Goal: Task Accomplishment & Management: Use online tool/utility

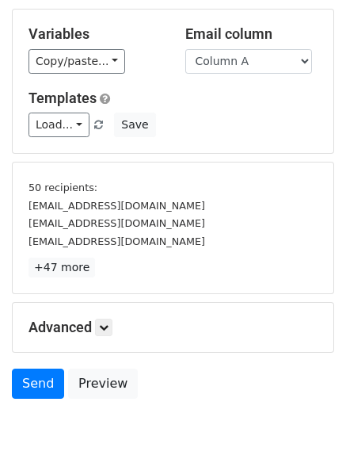
scroll to position [148, 0]
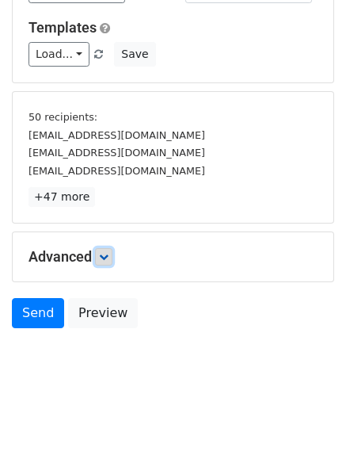
click at [107, 250] on link at bounding box center [103, 256] width 17 height 17
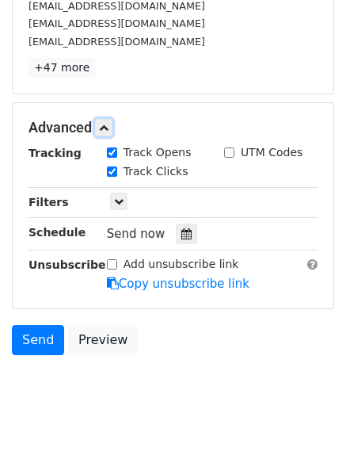
scroll to position [291, 0]
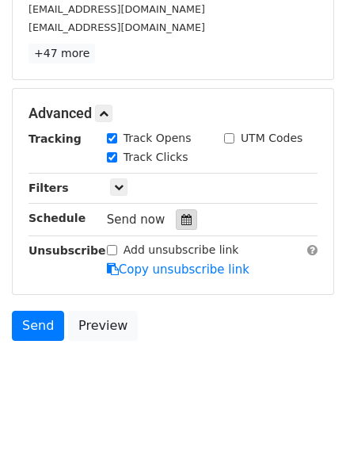
click at [181, 216] on icon at bounding box center [186, 219] width 10 height 11
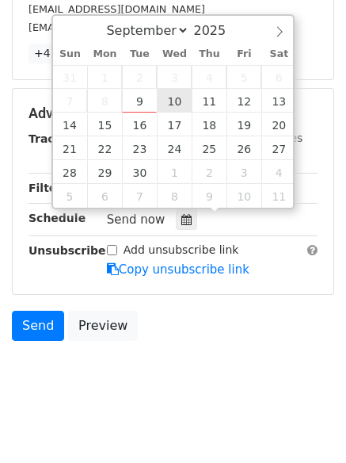
type input "2025-09-10 12:00"
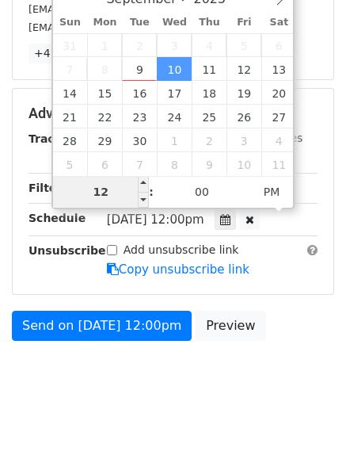
type input "1"
type input "2025-09-10 01:00"
type input "01"
click at [274, 190] on span "PM" at bounding box center [272, 192] width 44 height 32
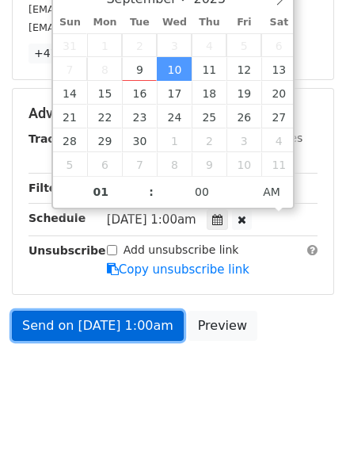
click at [145, 338] on link "Send on Sep 10 at 1:00am" at bounding box center [98, 326] width 172 height 30
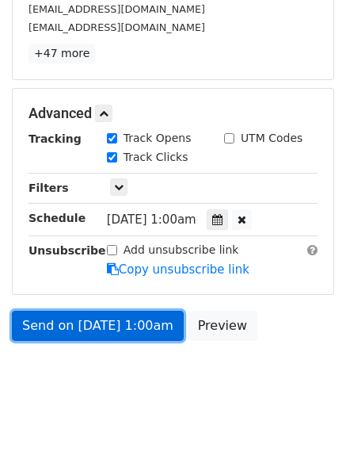
click at [107, 328] on link "Send on Sep 10 at 1:00am" at bounding box center [98, 326] width 172 height 30
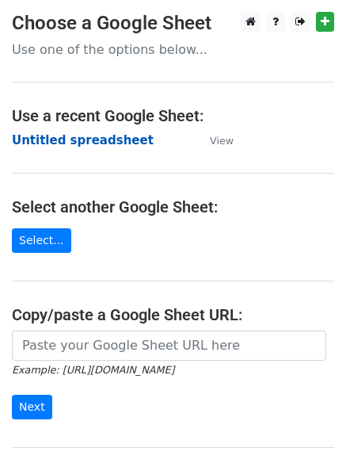
click at [94, 141] on strong "Untitled spreadsheet" at bounding box center [83, 140] width 142 height 14
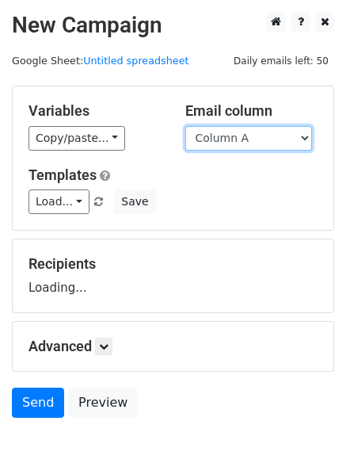
click at [248, 133] on select "Column A Column B Column C Column D Column E Column F Column G Column H" at bounding box center [248, 138] width 127 height 25
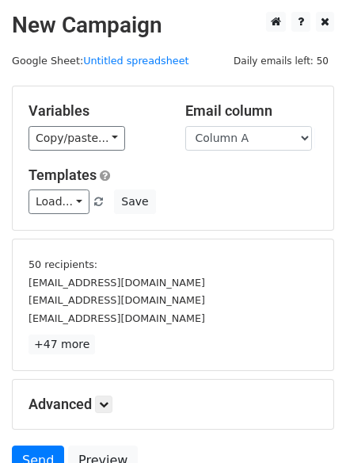
click at [249, 181] on h5 "Templates" at bounding box center [173, 174] width 289 height 17
click at [263, 140] on select "Column A Column B Column C Column D Column E Column F Column G Column H" at bounding box center [248, 138] width 127 height 25
select select "Column B"
click at [185, 126] on select "Column A Column B Column C Column D Column E Column F Column G Column H" at bounding box center [248, 138] width 127 height 25
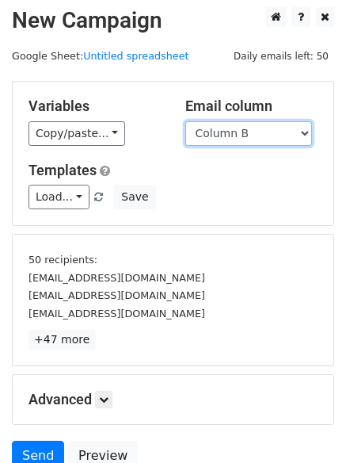
scroll to position [147, 0]
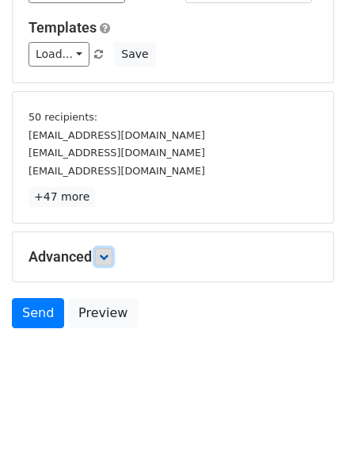
click at [113, 258] on link at bounding box center [103, 256] width 17 height 17
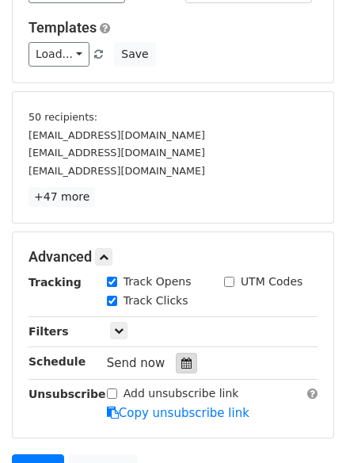
click at [181, 361] on icon at bounding box center [186, 362] width 10 height 11
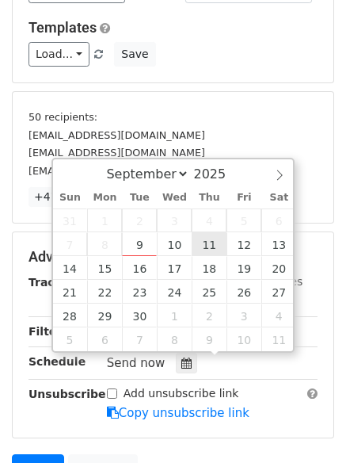
type input "2025-09-11 12:00"
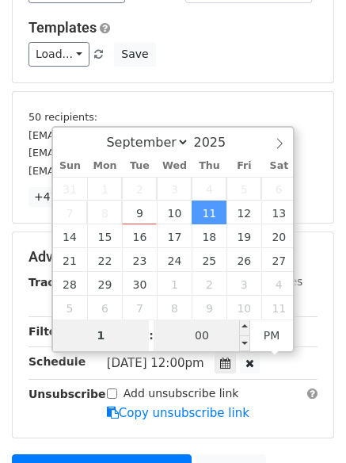
type input "1"
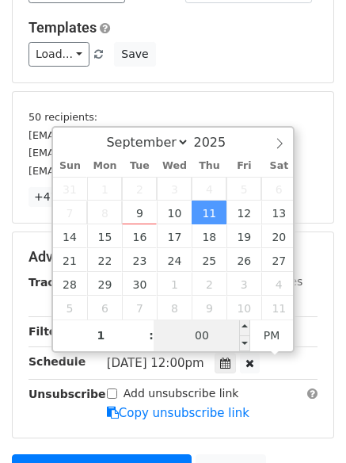
type input "2025-09-11 13:00"
type input "01"
click at [201, 337] on input "00" at bounding box center [202, 335] width 97 height 32
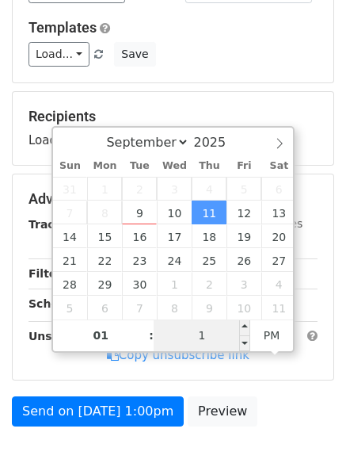
type input "11"
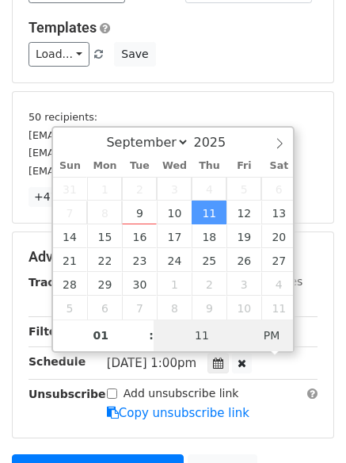
type input "2025-09-11 01:11"
click at [270, 326] on span "AM" at bounding box center [272, 335] width 44 height 32
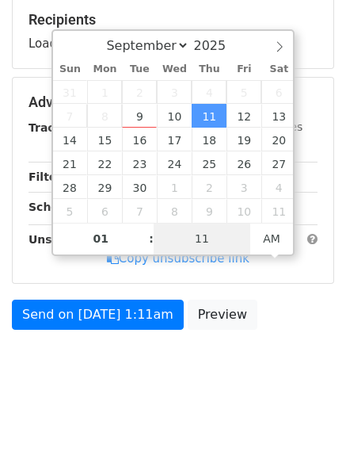
scroll to position [245, 0]
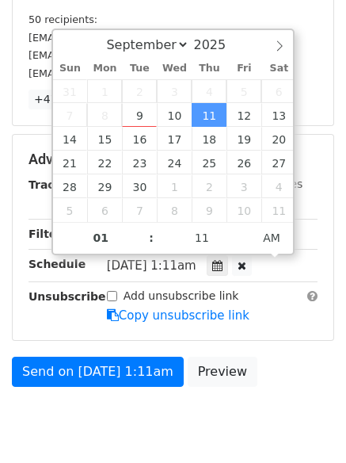
click at [166, 401] on body "New Campaign Daily emails left: 50 Google Sheet: Untitled spreadsheet Variables…" at bounding box center [173, 112] width 346 height 691
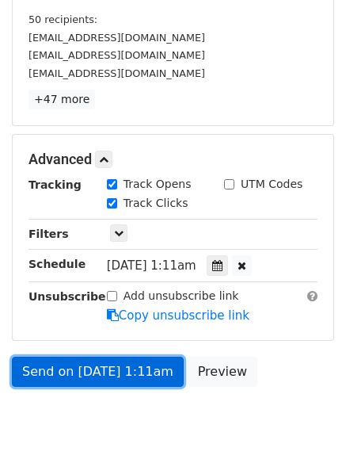
click at [140, 377] on link "Send on Sep 11 at 1:11am" at bounding box center [98, 372] width 172 height 30
click at [128, 369] on link "Send on Sep 11 at 1:11am" at bounding box center [98, 372] width 172 height 30
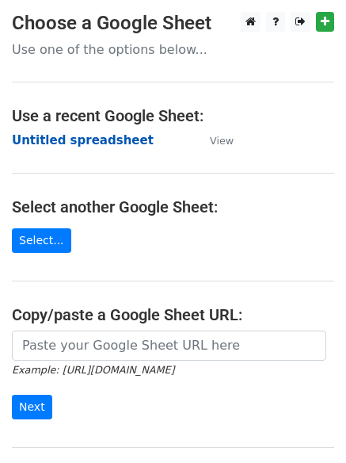
click at [66, 139] on strong "Untitled spreadsheet" at bounding box center [83, 140] width 142 height 14
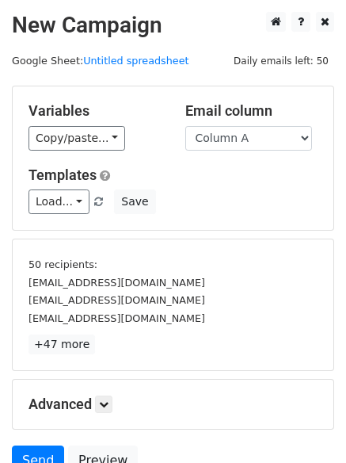
click at [281, 188] on div "Templates Load... No templates saved Save" at bounding box center [173, 190] width 313 height 48
click at [293, 143] on select "Column A Column B Column C Column D Column E Column F" at bounding box center [248, 138] width 127 height 25
select select "Column C"
click at [185, 126] on select "Column A Column B Column C Column D Column E Column F" at bounding box center [248, 138] width 127 height 25
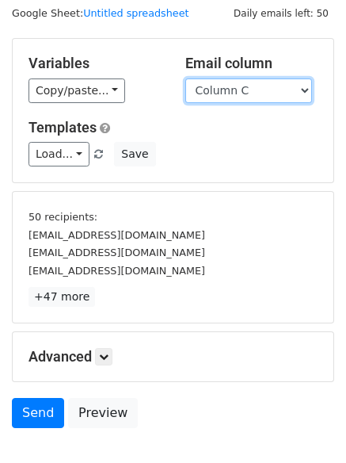
scroll to position [147, 0]
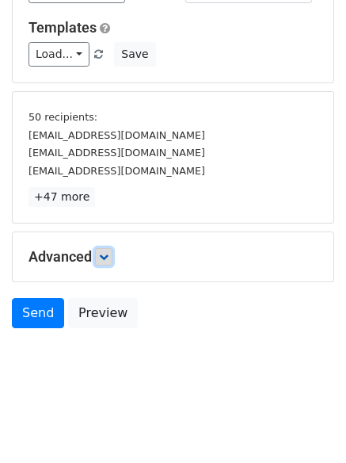
click at [102, 259] on icon at bounding box center [104, 257] width 10 height 10
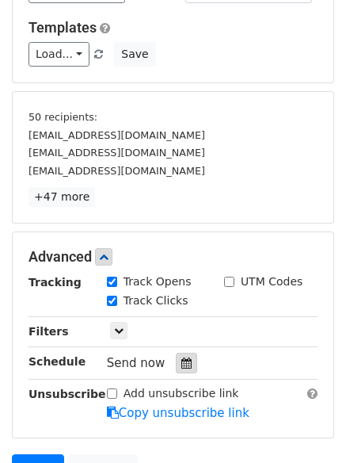
click at [181, 361] on icon at bounding box center [186, 362] width 10 height 11
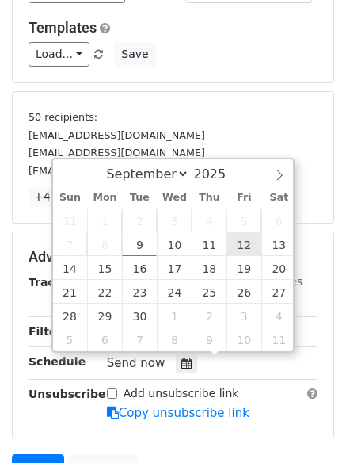
type input "2025-09-12 12:00"
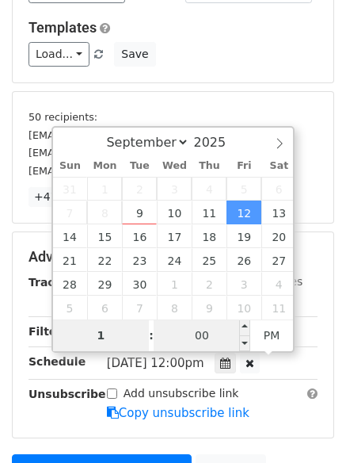
type input "1"
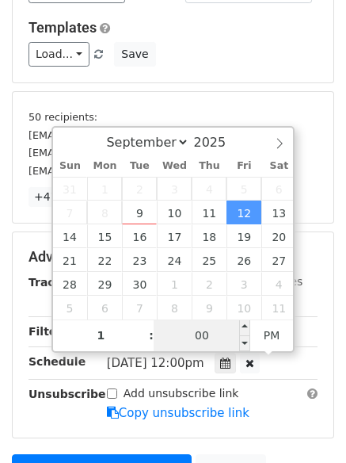
type input "2025-09-12 13:00"
type input "01"
click at [215, 336] on input "00" at bounding box center [202, 335] width 97 height 32
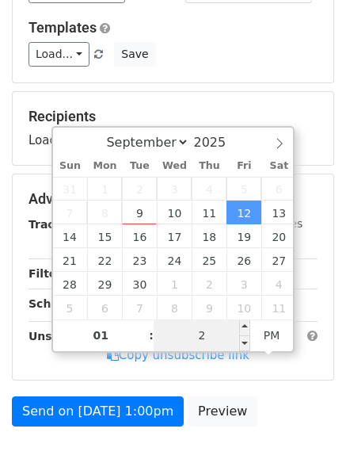
type input "22"
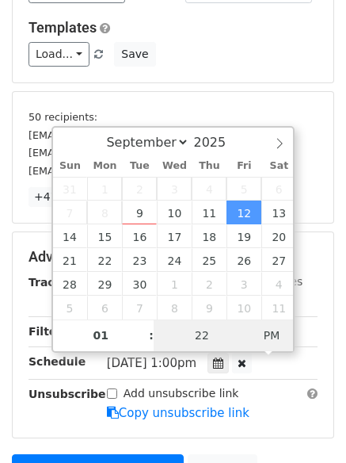
type input "2025-09-12 01:22"
click at [277, 334] on span "PM" at bounding box center [272, 335] width 44 height 32
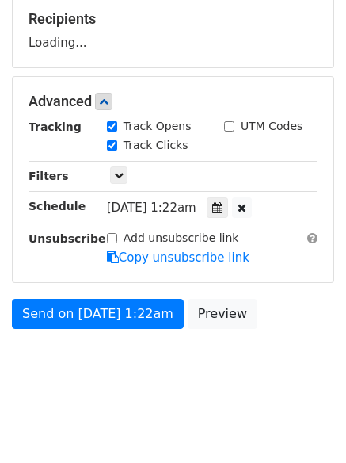
click at [200, 382] on body "New Campaign Daily emails left: 50 Google Sheet: Untitled spreadsheet Variables…" at bounding box center [173, 83] width 346 height 633
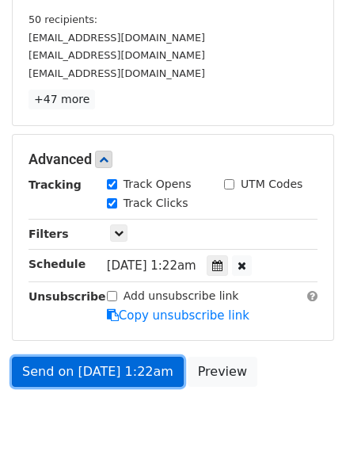
click at [134, 369] on link "Send on Sep 12 at 1:22am" at bounding box center [98, 372] width 172 height 30
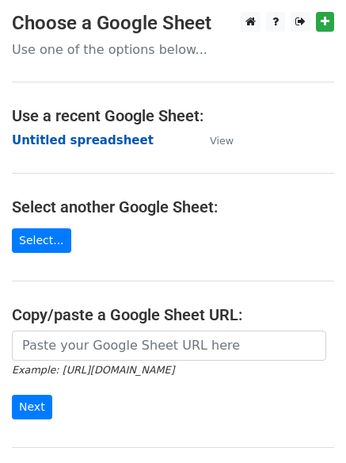
click at [118, 142] on strong "Untitled spreadsheet" at bounding box center [83, 140] width 142 height 14
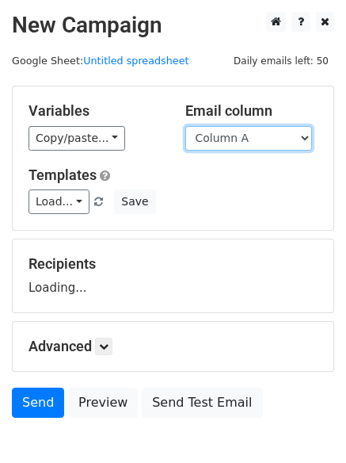
drag, startPoint x: 0, startPoint y: 0, endPoint x: 263, endPoint y: 142, distance: 298.9
click at [263, 142] on select "Column A Column B Column C Column D Column E Column F" at bounding box center [248, 138] width 127 height 25
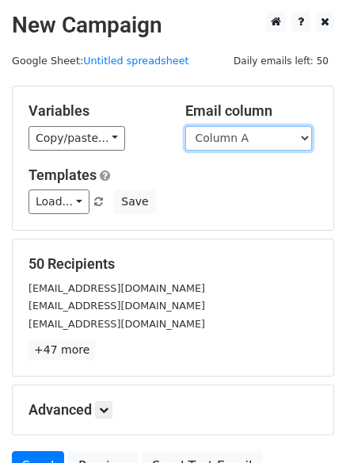
click at [292, 137] on select "Column A Column B Column C Column D Column E Column F" at bounding box center [248, 138] width 127 height 25
select select "Column D"
click at [185, 126] on select "Column A Column B Column C Column D Column E Column F" at bounding box center [248, 138] width 127 height 25
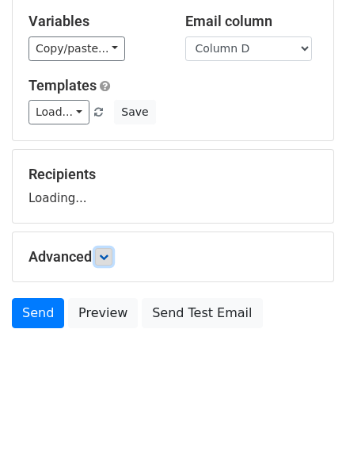
click at [113, 262] on link at bounding box center [103, 256] width 17 height 17
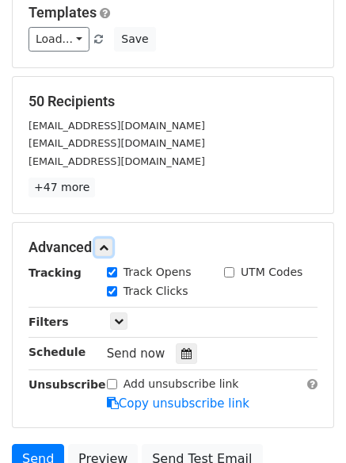
scroll to position [271, 0]
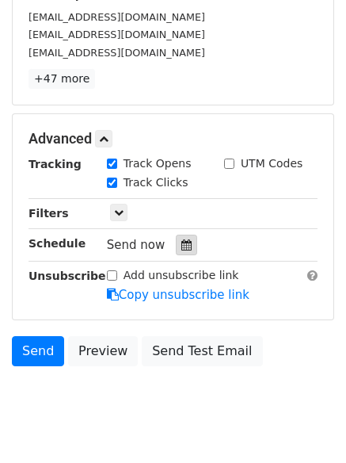
click at [182, 248] on icon at bounding box center [186, 244] width 10 height 11
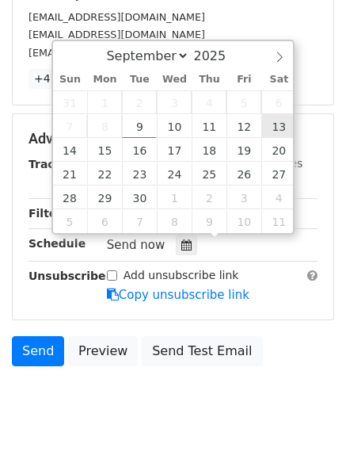
type input "[DATE] 12:00"
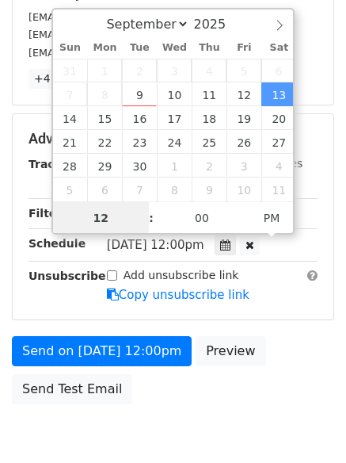
scroll to position [1, 0]
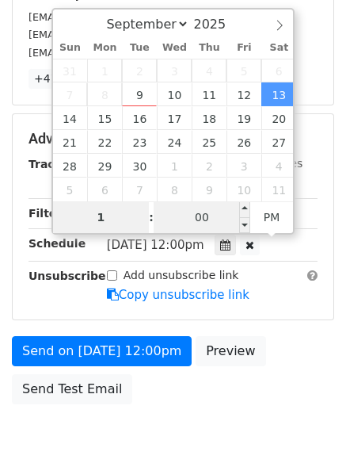
type input "1"
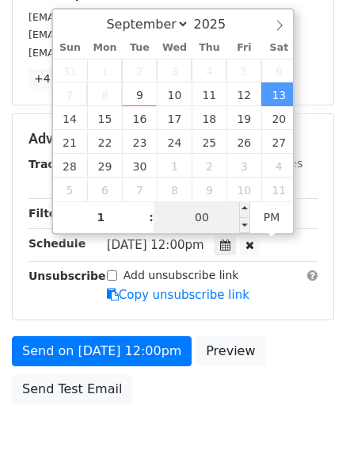
type input "2025-09-13 13:00"
type input "01"
click at [198, 209] on input "00" at bounding box center [202, 217] width 97 height 32
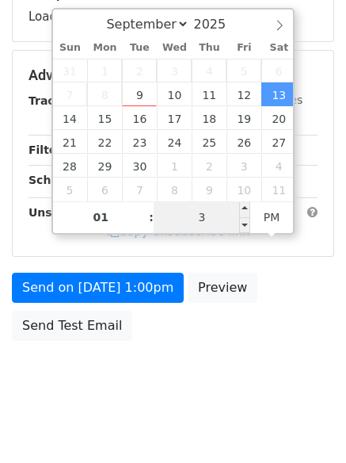
type input "33"
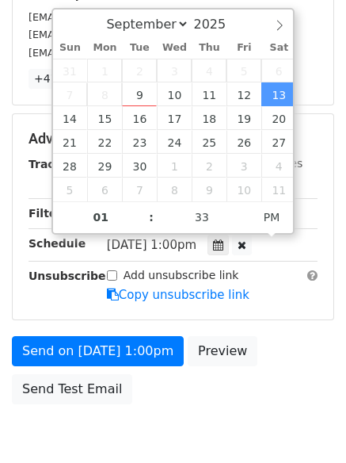
type input "2025-09-13 13:33"
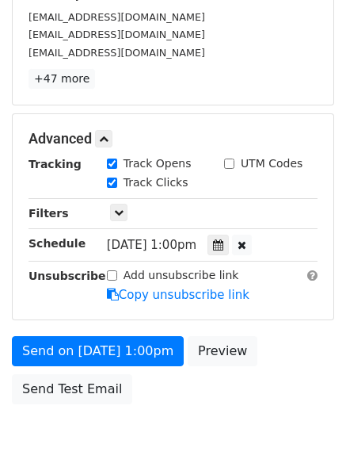
click at [187, 446] on body "New Campaign Daily emails left: 50 Google Sheet: Untitled spreadsheet Variables…" at bounding box center [173, 108] width 346 height 735
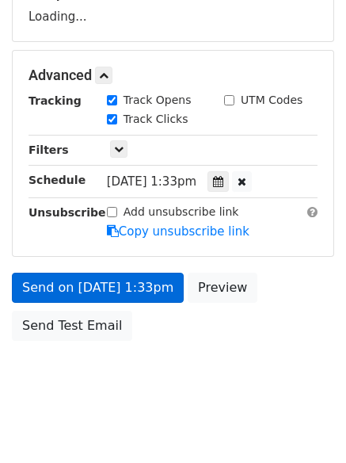
click at [144, 350] on body "New Campaign Daily emails left: 50 Google Sheet: Untitled spreadsheet Variables…" at bounding box center [173, 76] width 346 height 671
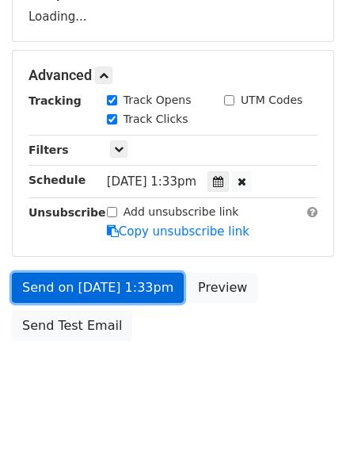
click at [147, 289] on link "Send on Sep 13 at 1:33pm" at bounding box center [98, 288] width 172 height 30
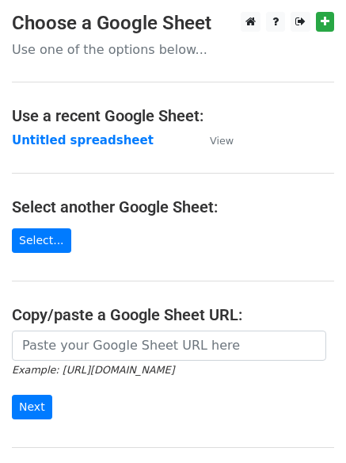
click at [117, 149] on td "Untitled spreadsheet" at bounding box center [103, 141] width 182 height 18
click at [116, 149] on td "Untitled spreadsheet" at bounding box center [103, 141] width 182 height 18
click at [152, 149] on td "Untitled spreadsheet" at bounding box center [103, 141] width 182 height 18
click at [82, 136] on strong "Untitled spreadsheet" at bounding box center [83, 140] width 142 height 14
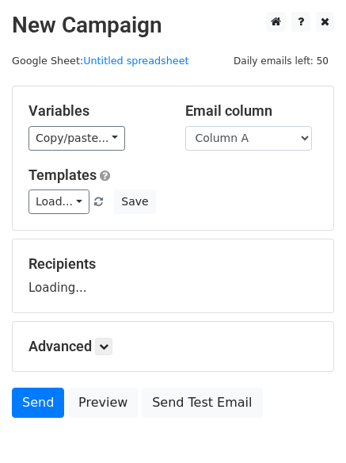
click at [245, 135] on select "Column A Column B Column C Column D Column E Column F" at bounding box center [248, 138] width 127 height 25
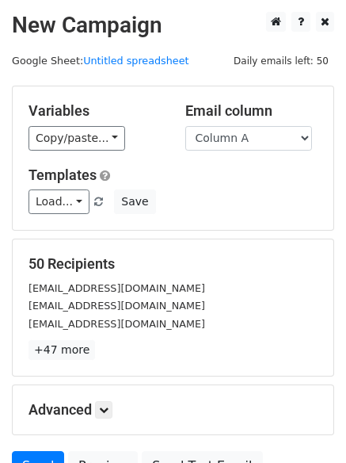
click at [242, 248] on div "50 Recipients [EMAIL_ADDRESS][DOMAIN_NAME] [EMAIL_ADDRESS][DOMAIN_NAME] [EMAIL_…" at bounding box center [173, 307] width 321 height 136
click at [266, 132] on select "Column A Column B Column C Column D Column E Column F" at bounding box center [248, 138] width 127 height 25
select select "Column E"
click at [185, 126] on select "Column A Column B Column C Column D Column E Column F" at bounding box center [248, 138] width 127 height 25
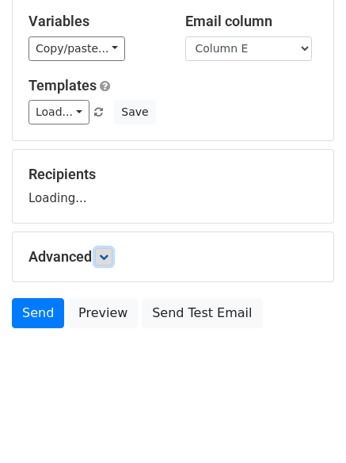
click at [102, 254] on icon at bounding box center [104, 257] width 10 height 10
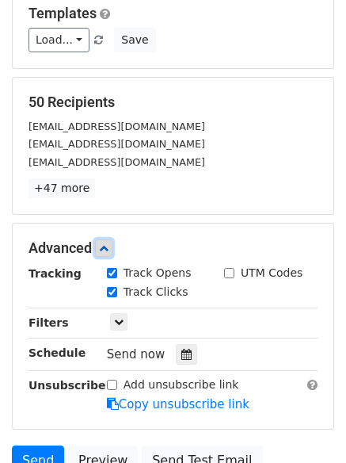
scroll to position [239, 0]
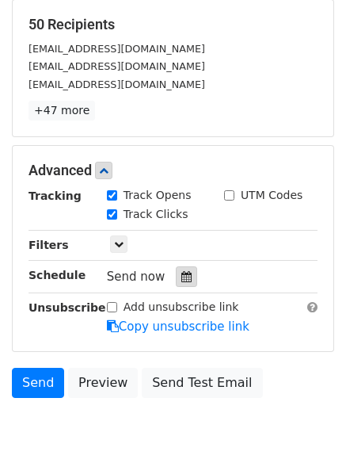
click at [176, 268] on div at bounding box center [186, 276] width 21 height 21
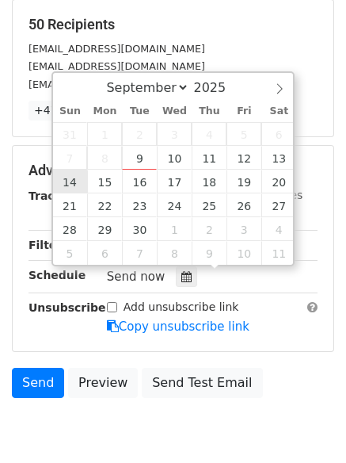
type input "[DATE] 12:00"
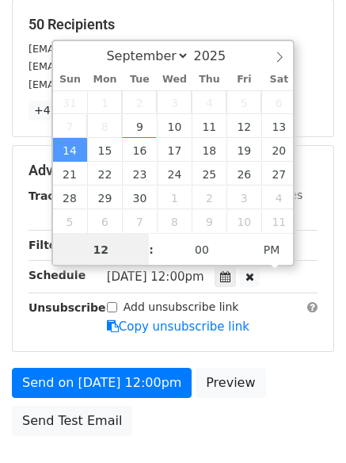
scroll to position [1, 0]
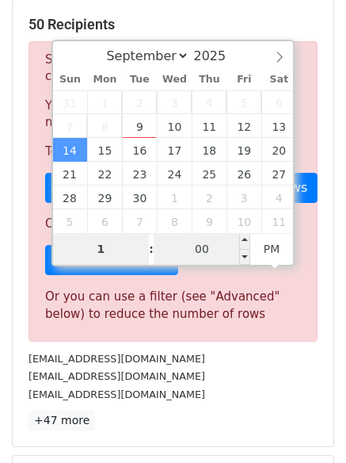
type input "1"
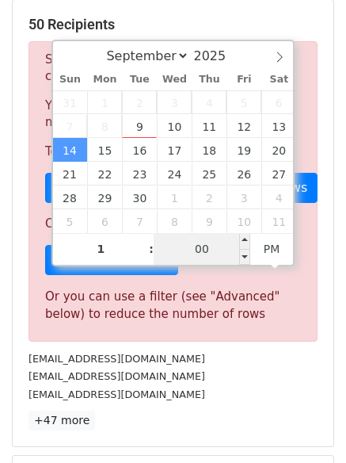
type input "2025-09-14 13:00"
type input "01"
click at [220, 240] on input "00" at bounding box center [202, 249] width 97 height 32
type input "44"
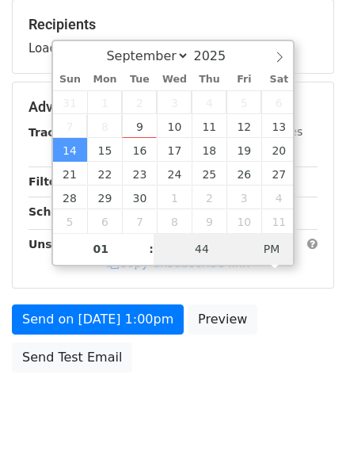
type input "2025-09-14 01:44"
click at [273, 245] on span "AM" at bounding box center [272, 249] width 44 height 32
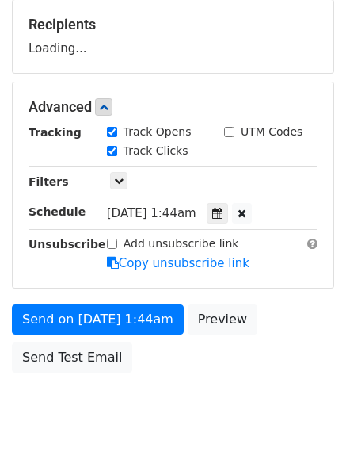
click at [235, 434] on body "New Campaign Daily emails left: 50 Google Sheet: Untitled spreadsheet Variables…" at bounding box center [173, 108] width 346 height 671
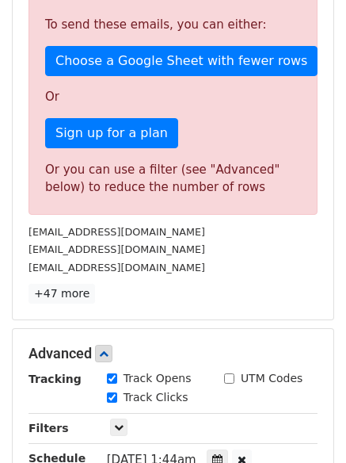
scroll to position [556, 0]
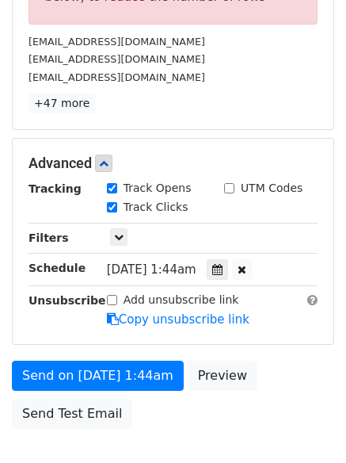
click at [192, 420] on div "Send on Sep 14 at 1:44am Preview Send Test Email" at bounding box center [173, 399] width 346 height 76
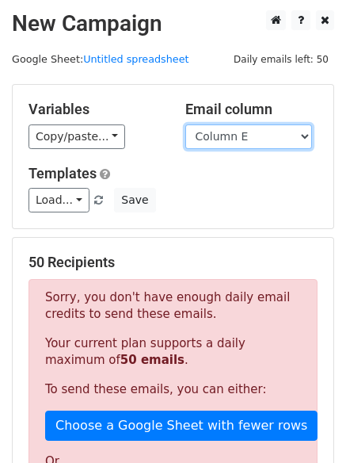
click at [271, 132] on select "Column A Column B Column C Column D Column E Column F" at bounding box center [248, 136] width 127 height 25
click at [185, 124] on select "Column A Column B Column C Column D Column E Column F" at bounding box center [248, 136] width 127 height 25
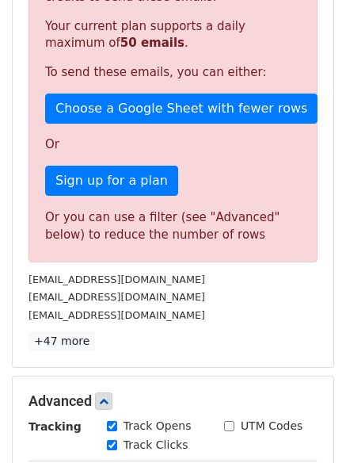
scroll to position [636, 0]
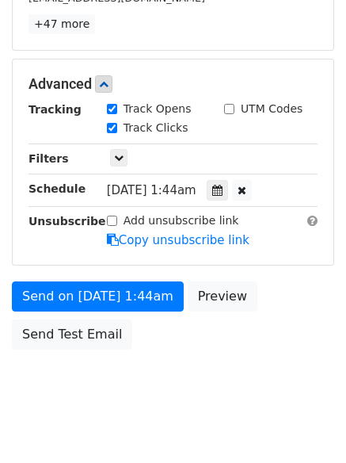
click at [235, 180] on div "Sun, Sep 14, 1:44am 2025-09-14 01:44" at bounding box center [200, 190] width 186 height 21
click at [223, 193] on icon at bounding box center [217, 190] width 10 height 11
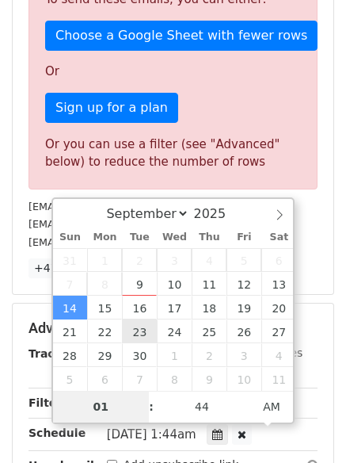
scroll to position [577, 0]
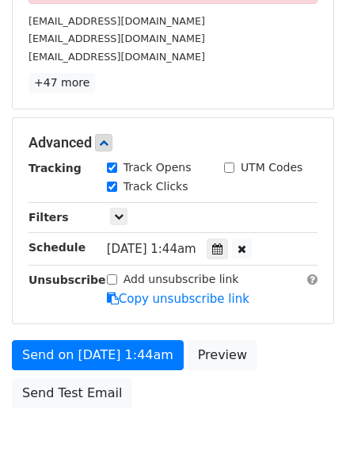
click at [223, 405] on div "Send on Sep 14 at 1:44am Preview Send Test Email" at bounding box center [173, 378] width 346 height 76
click at [223, 249] on icon at bounding box center [217, 248] width 10 height 11
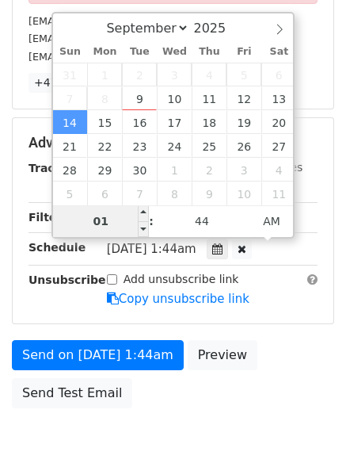
click at [127, 223] on input "01" at bounding box center [101, 221] width 97 height 32
type input "2"
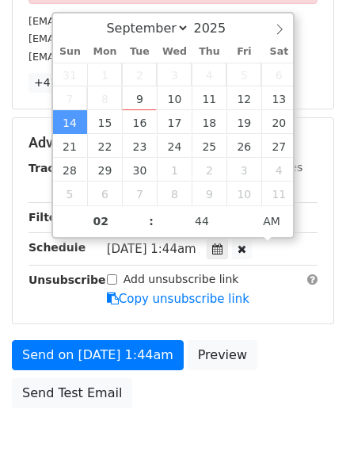
click at [239, 403] on div "Send on Sep 14 at 1:44am Preview Send Test Email" at bounding box center [173, 378] width 346 height 76
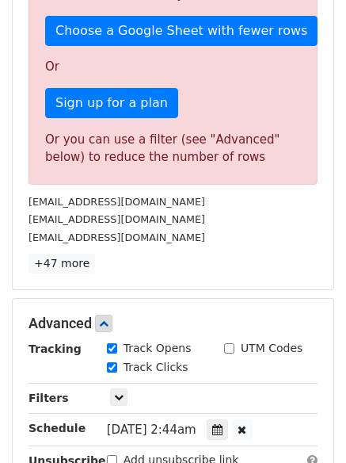
scroll to position [656, 0]
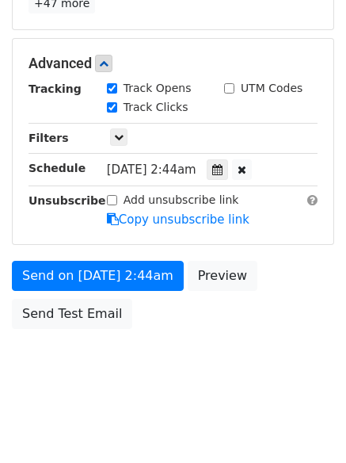
click at [144, 292] on div "Send on Sep 14 at 2:44am Preview Send Test Email" at bounding box center [173, 299] width 346 height 76
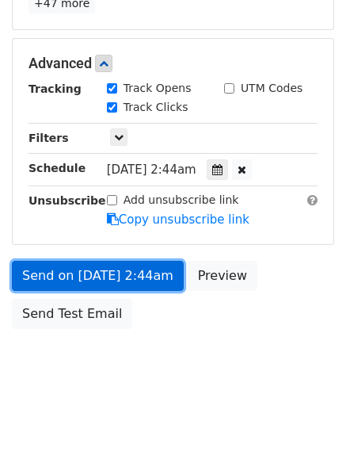
click at [160, 273] on link "Send on Sep 14 at 2:44am" at bounding box center [98, 276] width 172 height 30
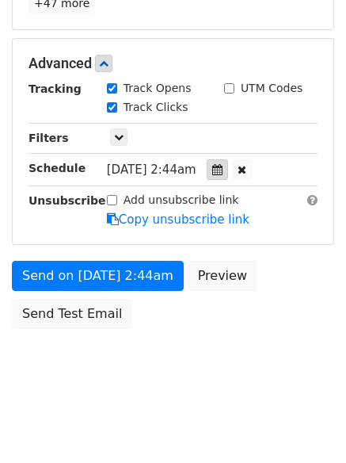
click at [223, 168] on icon at bounding box center [217, 169] width 10 height 11
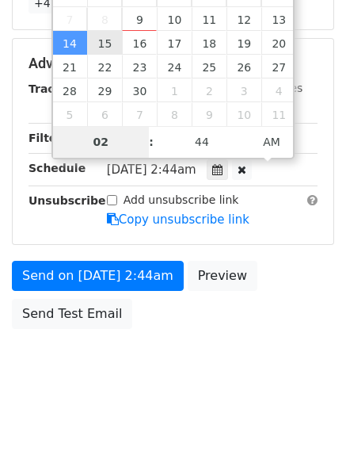
type input "2025-09-15 02:44"
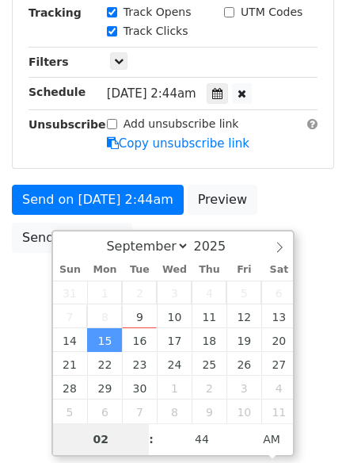
scroll to position [359, 0]
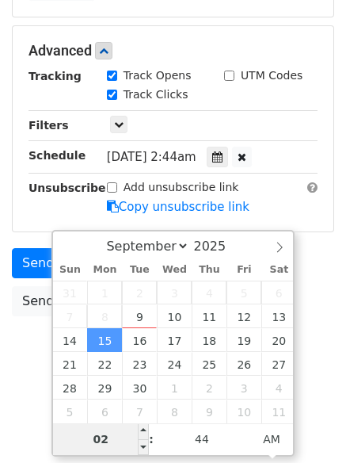
click at [113, 437] on input "02" at bounding box center [101, 439] width 97 height 32
type input "1"
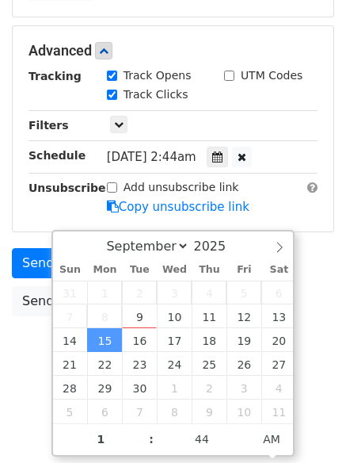
type input "2025-09-15 01:44"
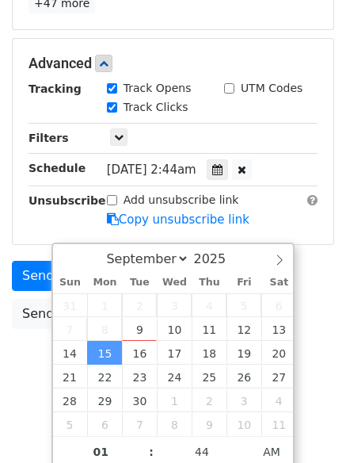
click at [304, 308] on div "Send on Sep 15 at 2:44am Preview Send Test Email" at bounding box center [173, 299] width 346 height 76
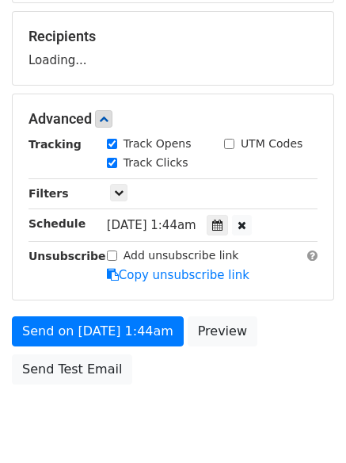
scroll to position [283, 0]
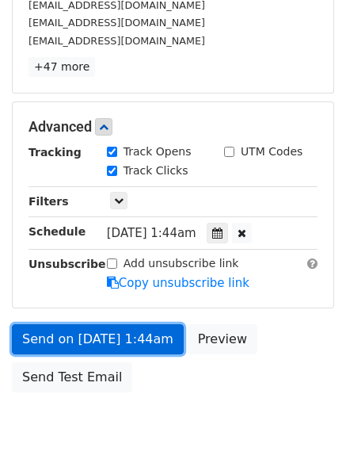
click at [145, 346] on link "Send on Sep 15 at 1:44am" at bounding box center [98, 339] width 172 height 30
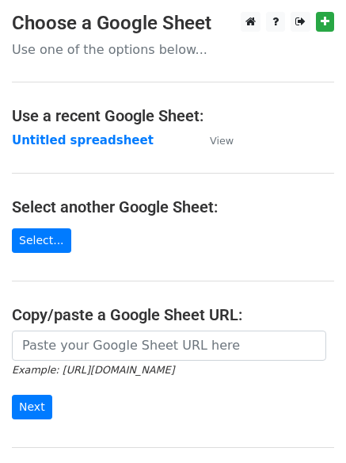
click at [97, 141] on strong "Untitled spreadsheet" at bounding box center [83, 140] width 142 height 14
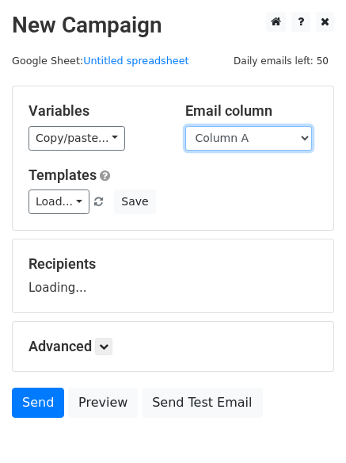
click at [258, 132] on select "Column A Column B Column C Column D Column E Column F" at bounding box center [248, 138] width 127 height 25
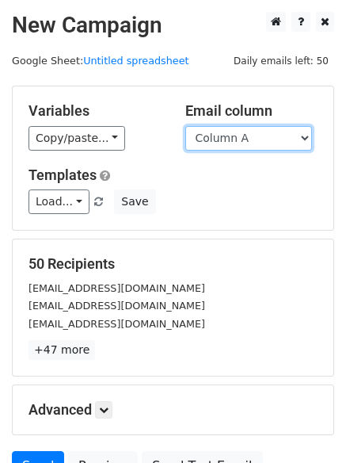
drag, startPoint x: 255, startPoint y: 128, endPoint x: 254, endPoint y: 140, distance: 12.0
click at [255, 128] on select "Column A Column B Column C Column D Column E Column F" at bounding box center [248, 138] width 127 height 25
select select "Column F"
click at [185, 126] on select "Column A Column B Column C Column D Column E Column F" at bounding box center [248, 138] width 127 height 25
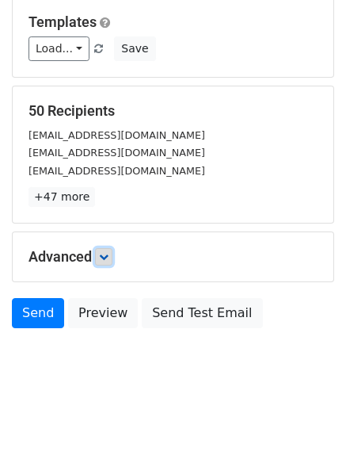
click at [104, 253] on icon at bounding box center [104, 257] width 10 height 10
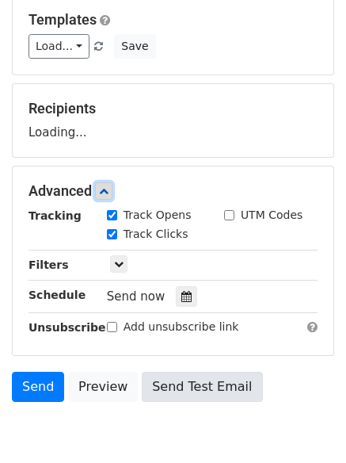
scroll to position [222, 0]
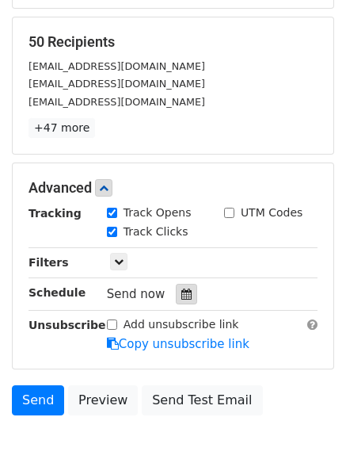
click at [187, 296] on div at bounding box center [186, 294] width 21 height 21
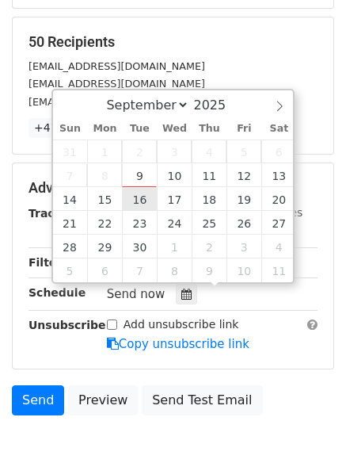
type input "2025-09-16 12:00"
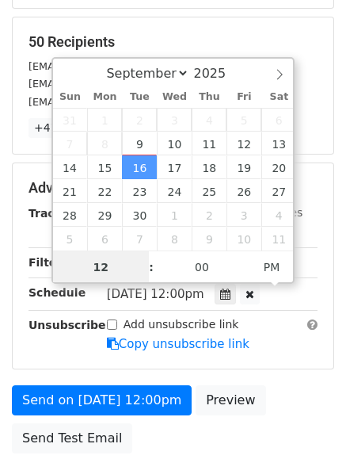
scroll to position [1, 0]
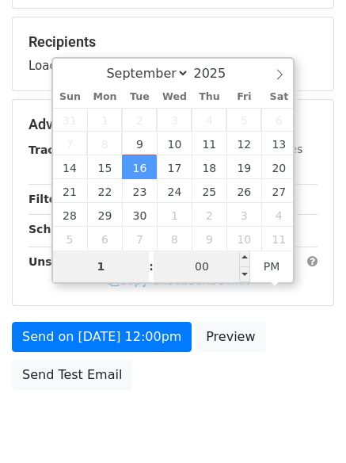
type input "1"
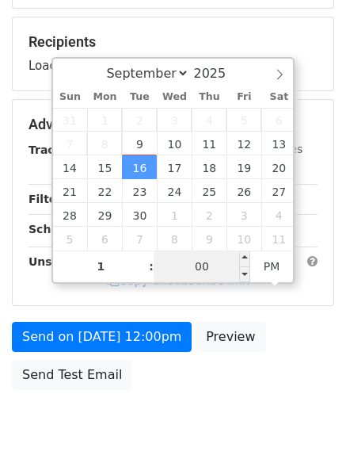
type input "2025-09-16 13:00"
type input "01"
click at [214, 264] on input "00" at bounding box center [202, 266] width 97 height 32
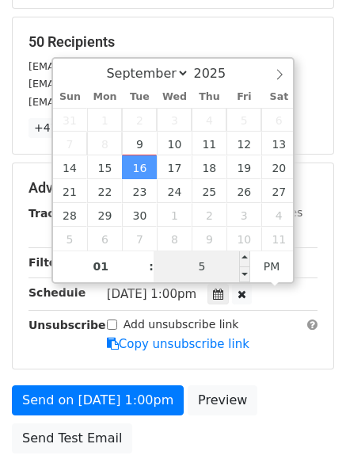
type input "55"
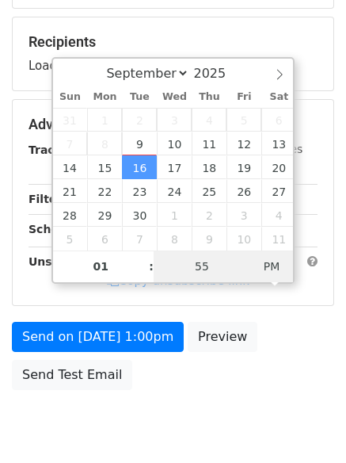
type input "2025-09-16 01:55"
click at [269, 273] on span "PM" at bounding box center [272, 266] width 44 height 32
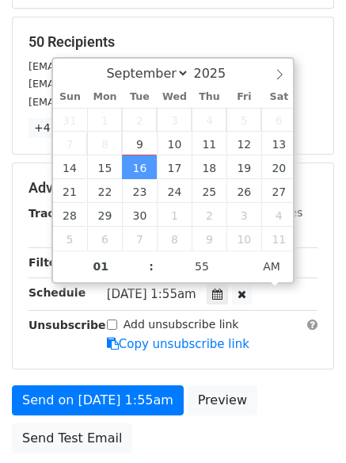
click at [250, 401] on div "Send on Sep 16 at 1:55am Preview Send Test Email" at bounding box center [173, 423] width 346 height 76
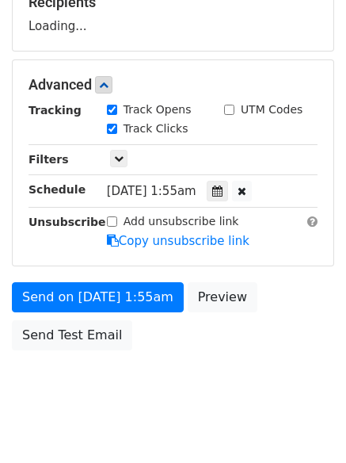
scroll to position [283, 0]
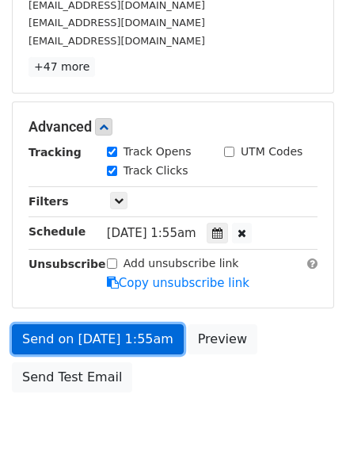
click at [152, 337] on link "Send on Sep 16 at 1:55am" at bounding box center [98, 339] width 172 height 30
